Goal: Contribute content

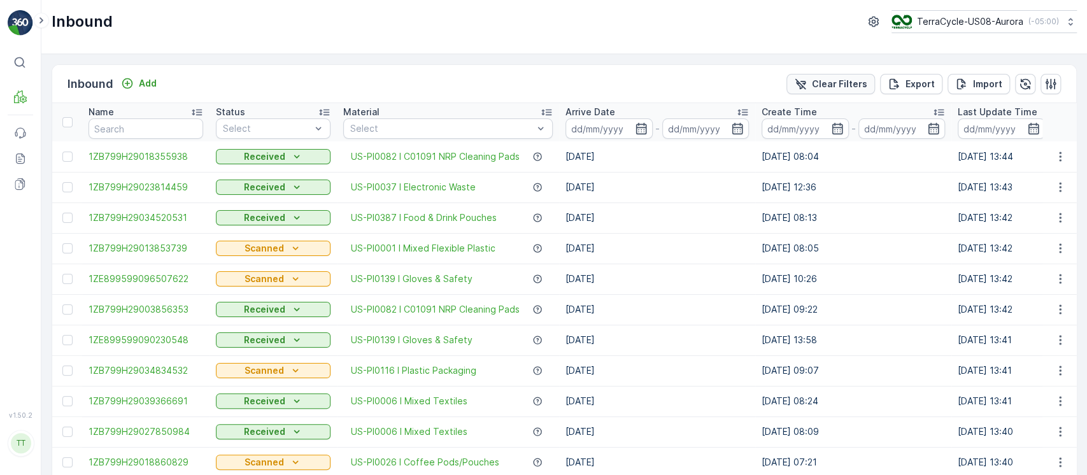
click at [836, 79] on p "Clear Filters" at bounding box center [839, 84] width 55 height 13
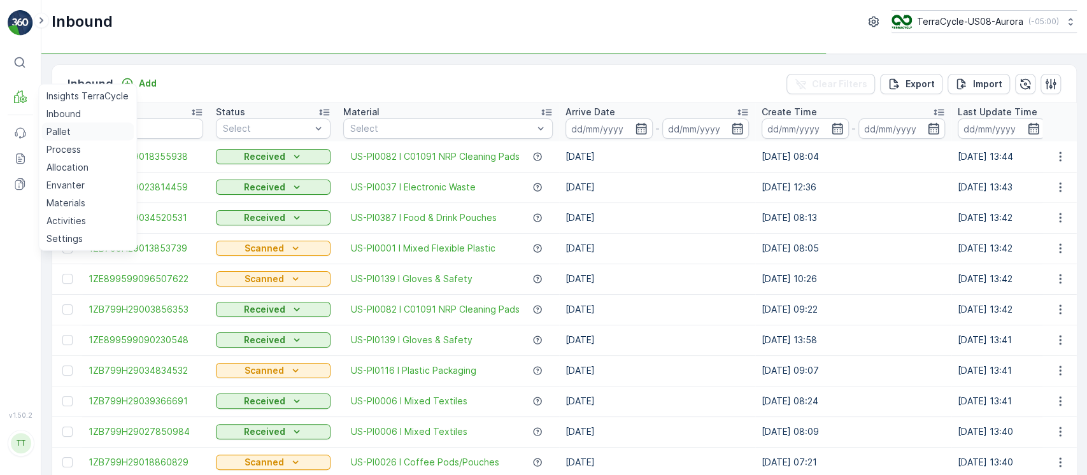
click at [52, 132] on p "Pallet" at bounding box center [58, 131] width 24 height 13
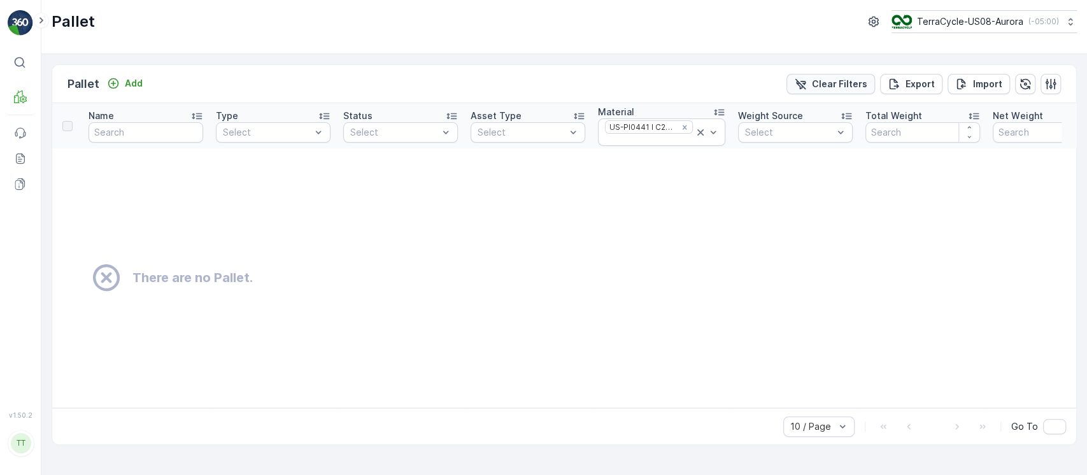
click at [827, 91] on button "Clear Filters" at bounding box center [831, 84] width 89 height 20
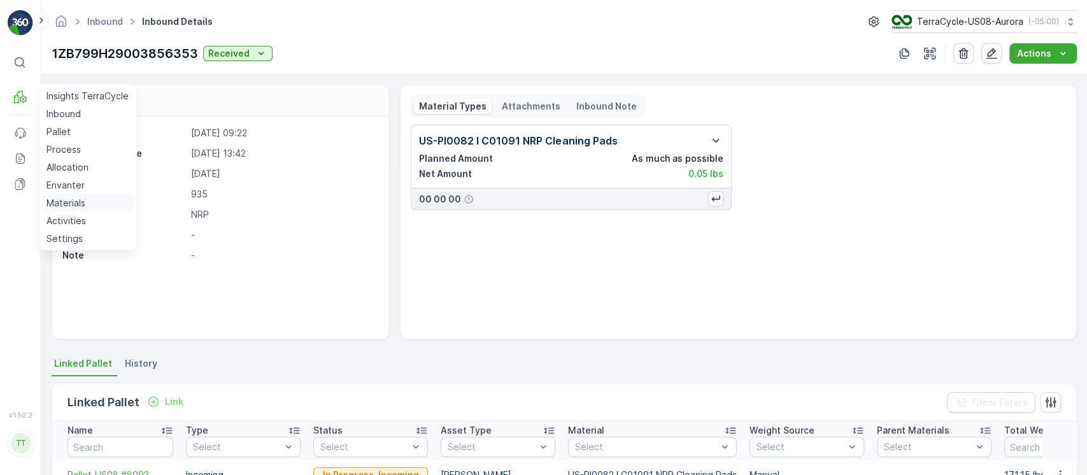
click at [87, 201] on link "Materials" at bounding box center [87, 203] width 92 height 18
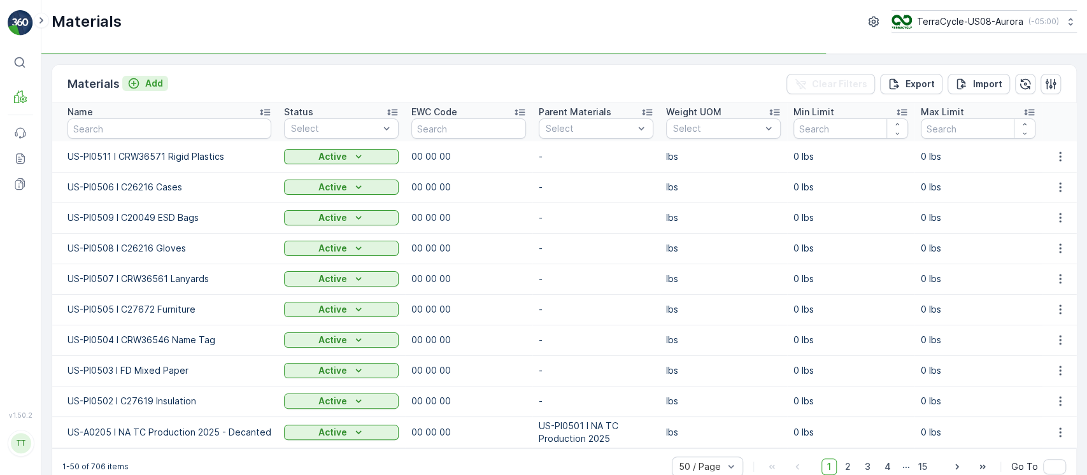
click at [165, 85] on button "Add" at bounding box center [145, 83] width 46 height 15
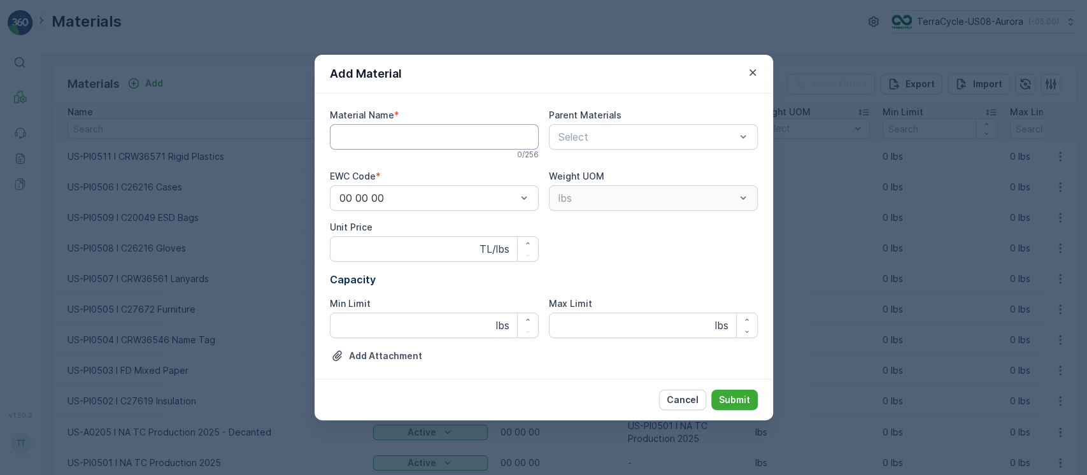
click at [425, 135] on Name "Material Name" at bounding box center [434, 136] width 209 height 25
paste Name "US-PI0512 I C27671 PPE & Lab Products"
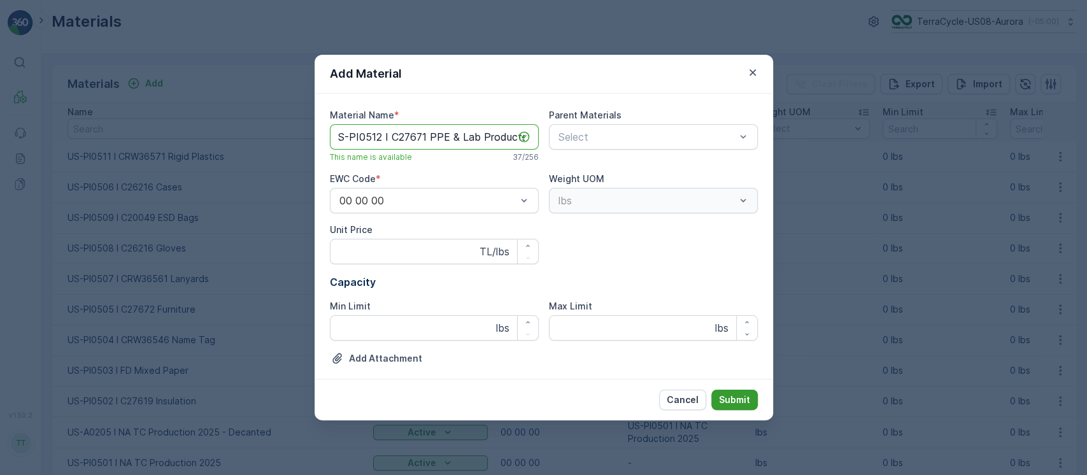
type Name "US-PI0512 I C27671 PPE & Lab Products"
click at [741, 402] on p "Submit" at bounding box center [734, 400] width 31 height 13
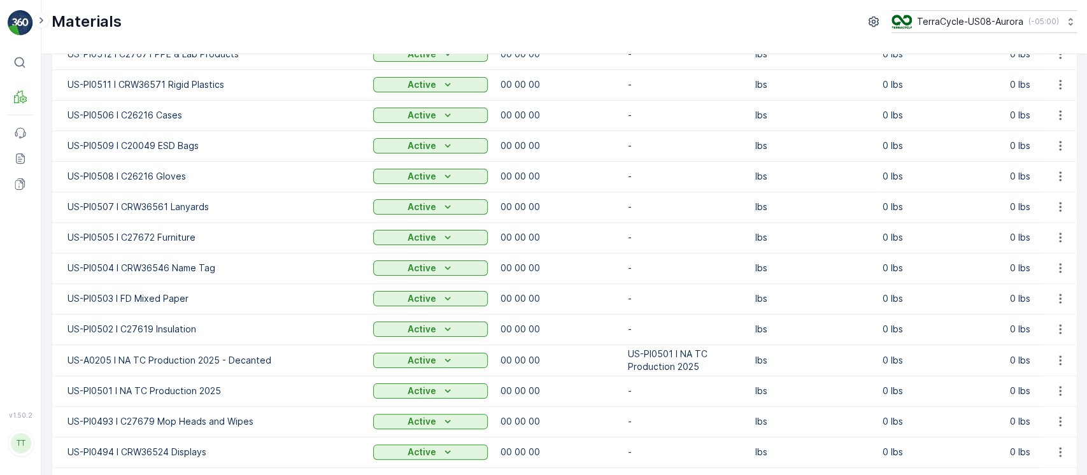
scroll to position [0, 0]
